Goal: Information Seeking & Learning: Learn about a topic

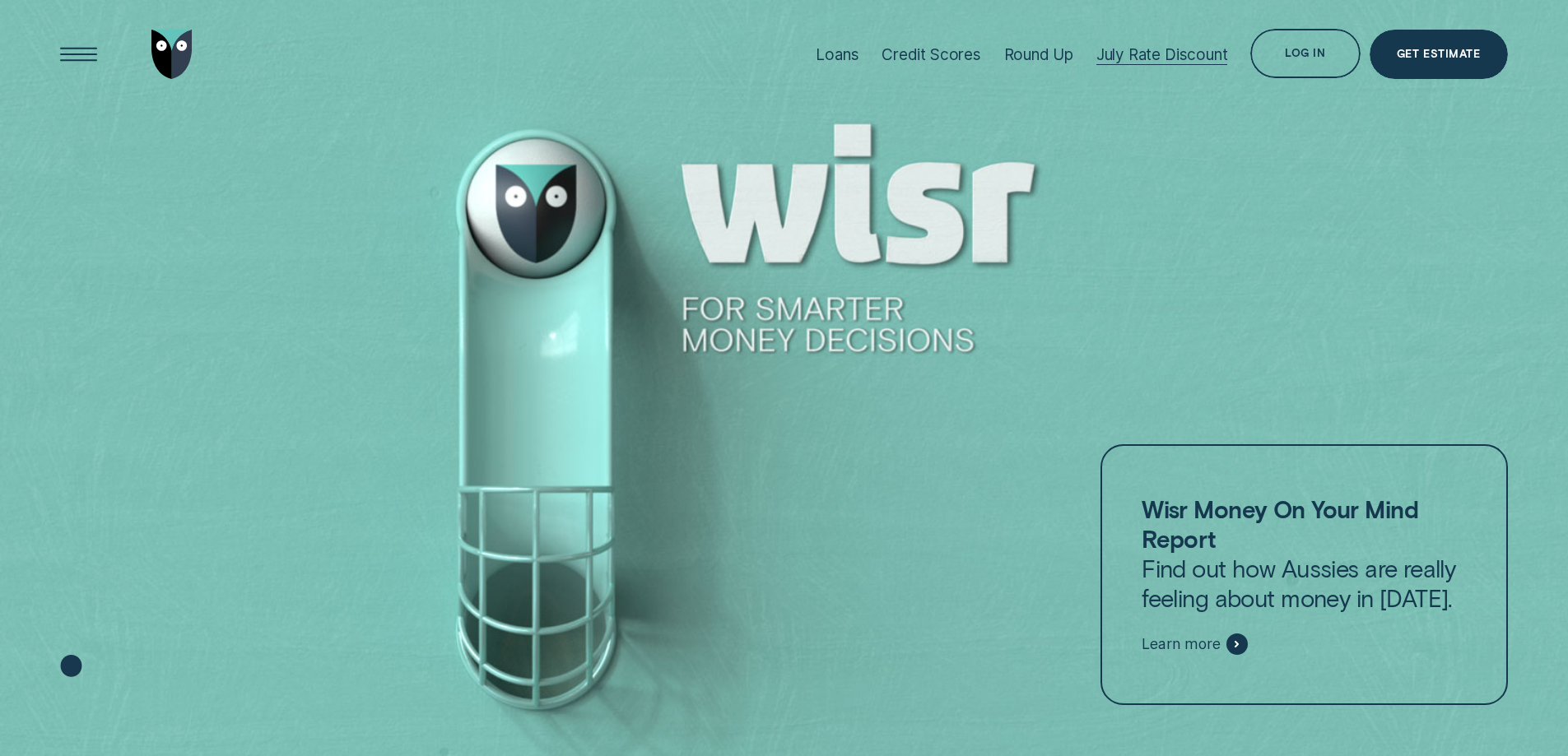
click at [1158, 50] on div "July Rate Discount" at bounding box center [1162, 55] width 132 height 19
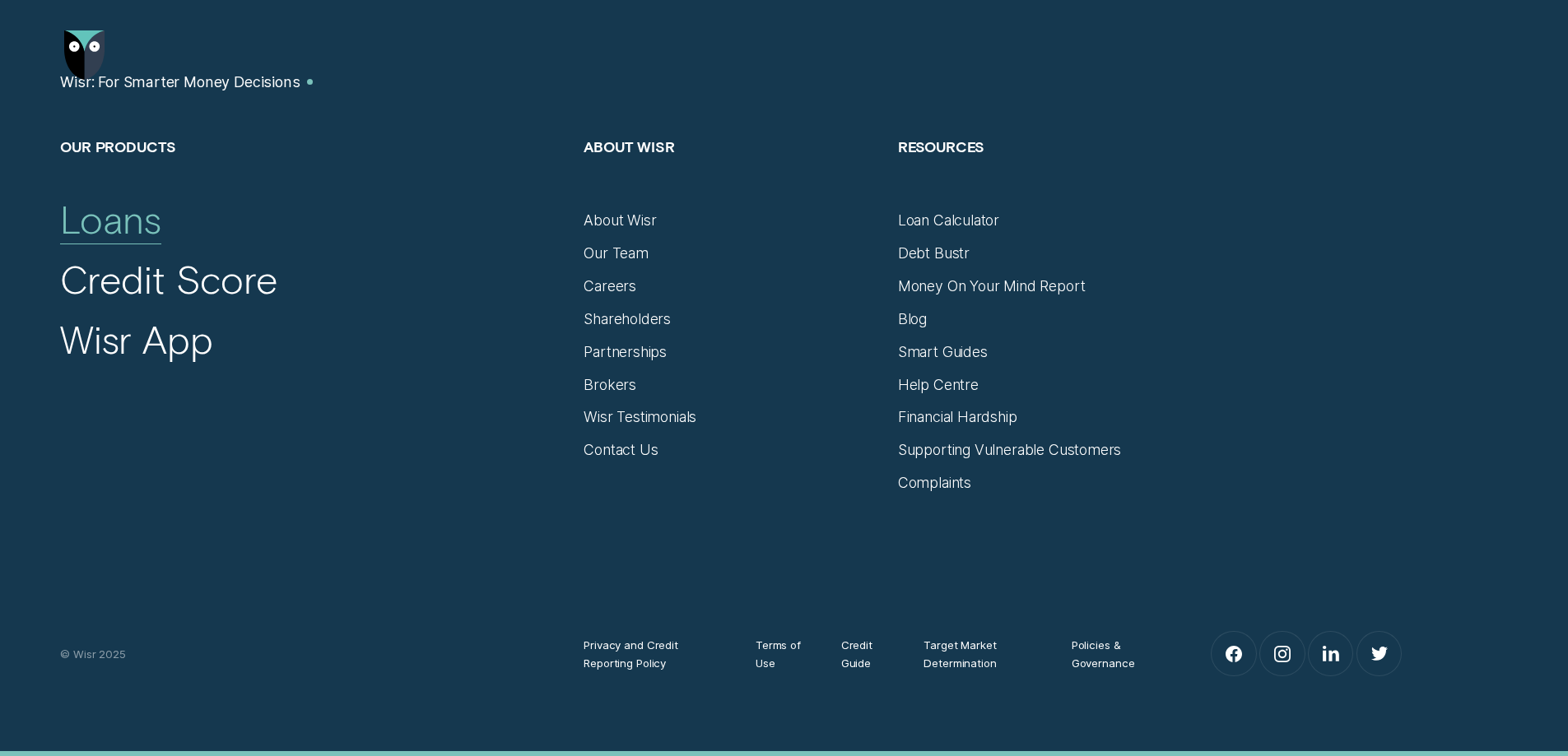
click at [108, 220] on div "Loans" at bounding box center [110, 220] width 101 height 48
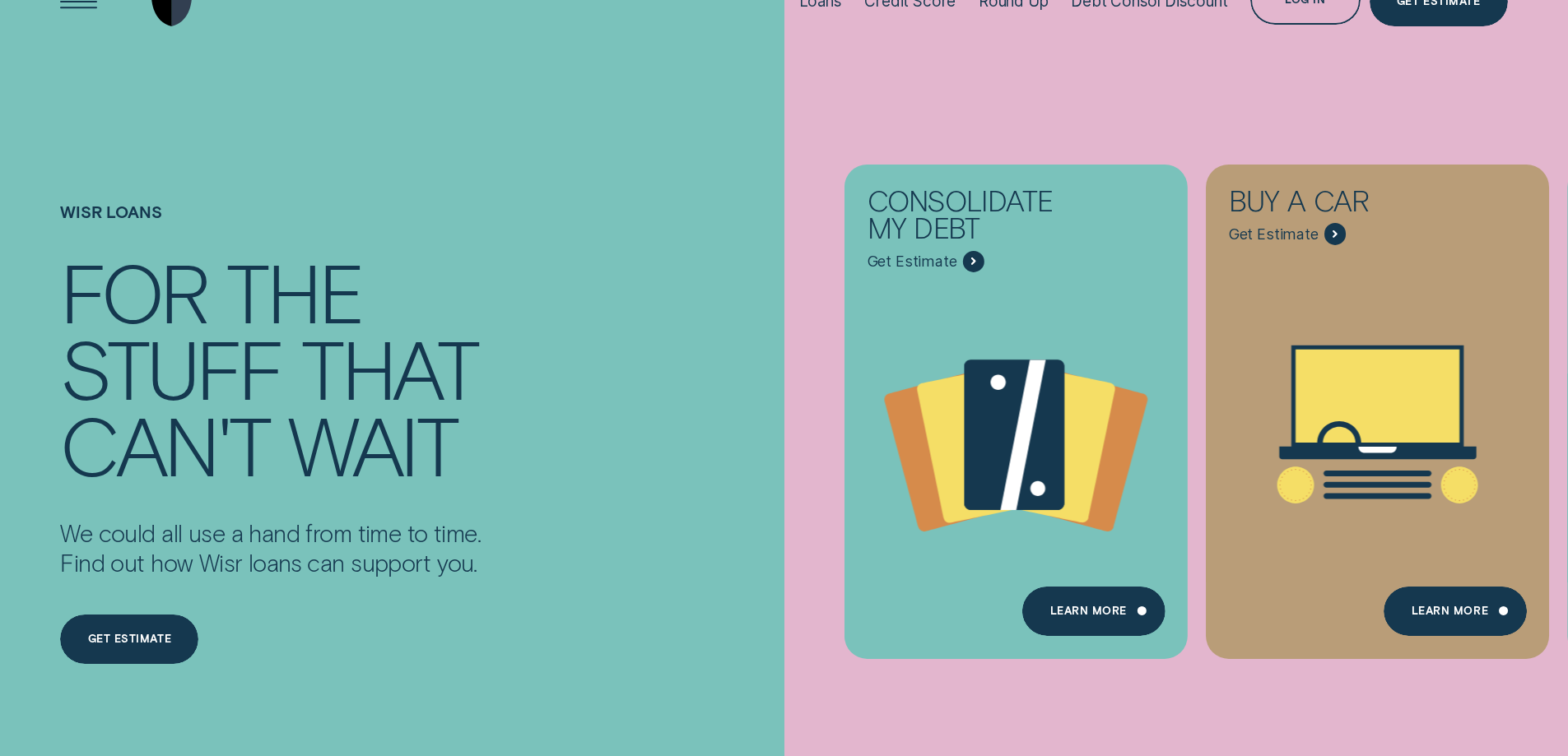
scroll to position [83, 0]
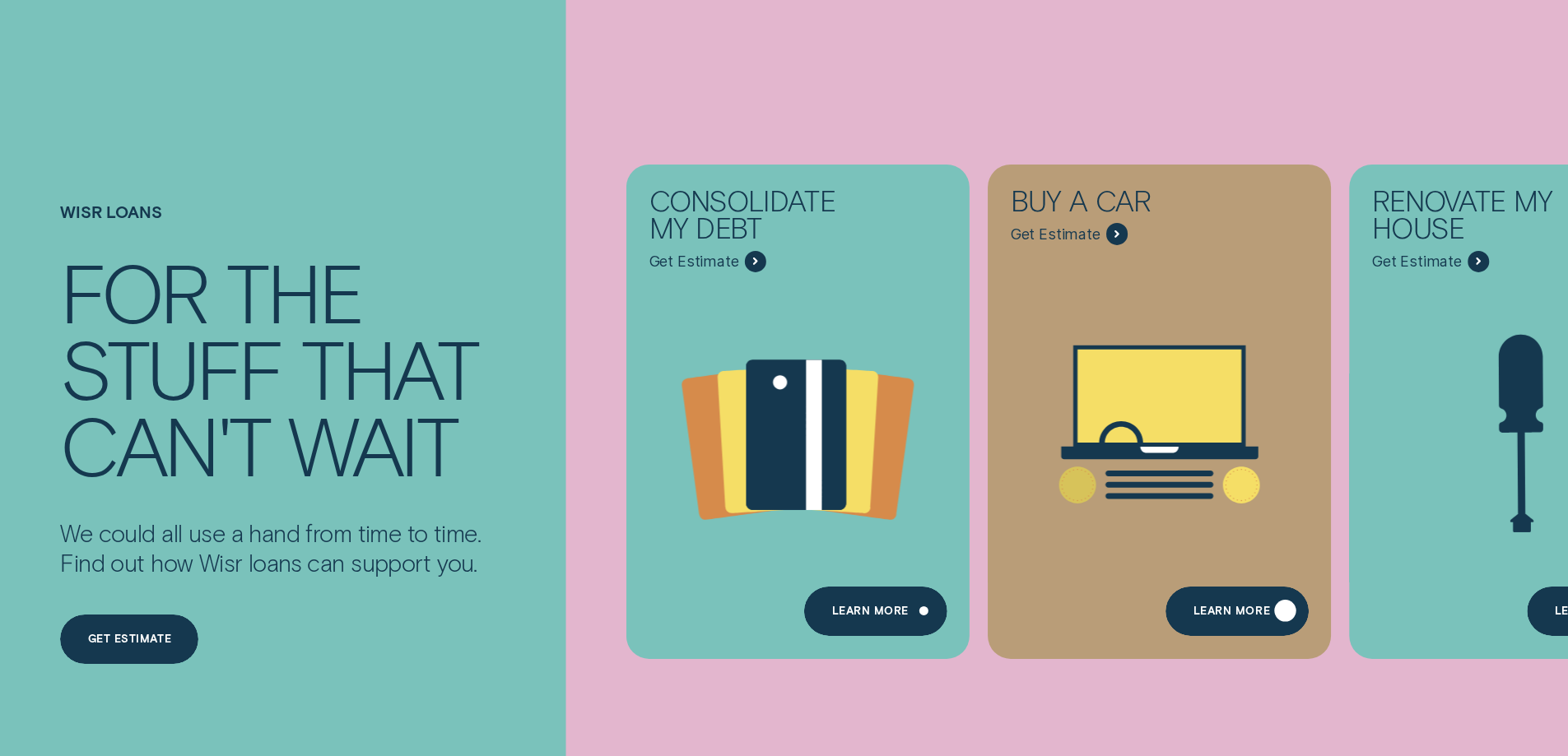
click at [1208, 614] on div "Learn More" at bounding box center [1232, 614] width 77 height 10
